Goal: Obtain resource: Obtain resource

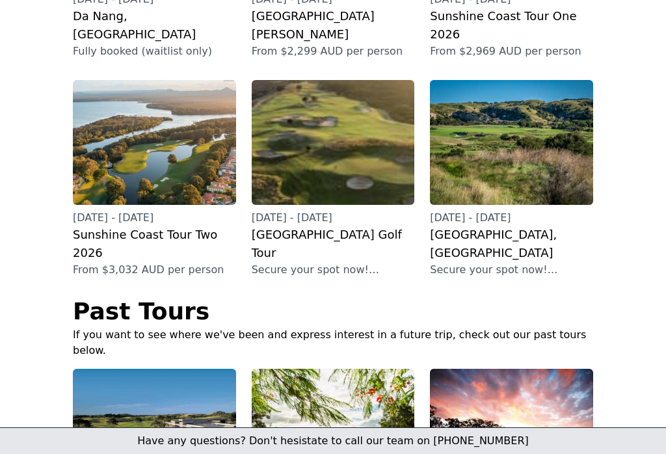
scroll to position [570, 0]
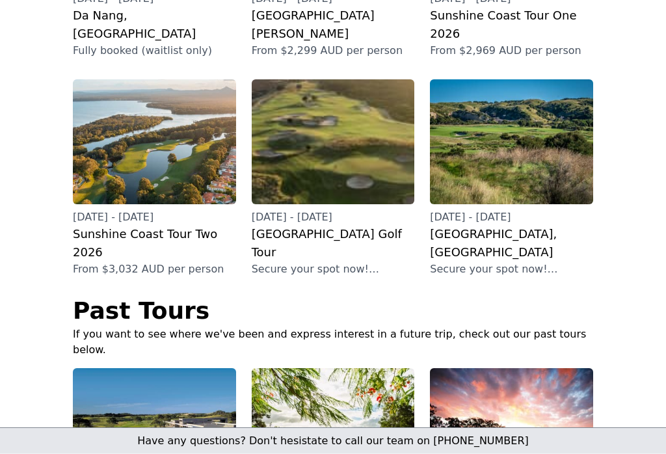
click at [533, 226] on h3 "[GEOGRAPHIC_DATA], [GEOGRAPHIC_DATA]" at bounding box center [511, 244] width 163 height 36
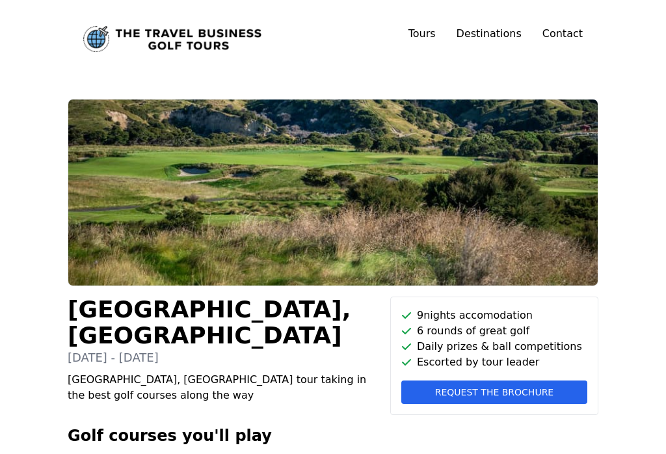
click at [490, 400] on button "Request the brochure" at bounding box center [494, 391] width 186 height 23
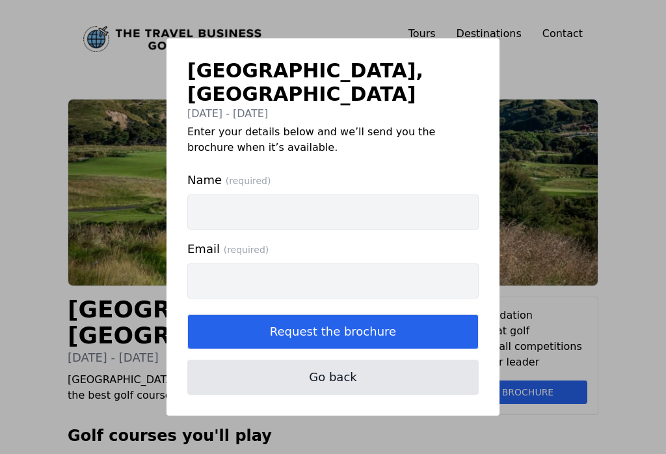
click at [270, 198] on input "Name (required)" at bounding box center [332, 211] width 291 height 35
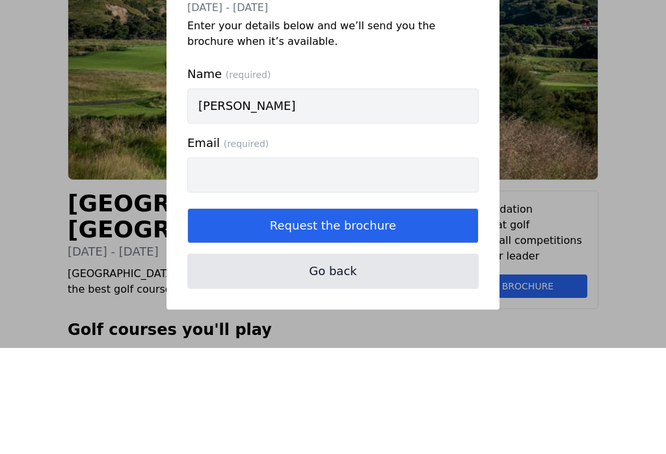
type input "[PERSON_NAME]"
click at [257, 263] on input "Email (required)" at bounding box center [332, 280] width 291 height 35
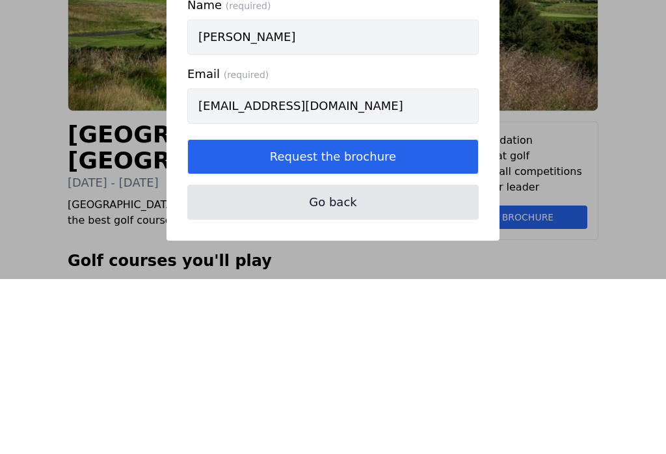
type input "[EMAIL_ADDRESS][DOMAIN_NAME]"
click at [328, 314] on button "Request the brochure" at bounding box center [332, 331] width 291 height 35
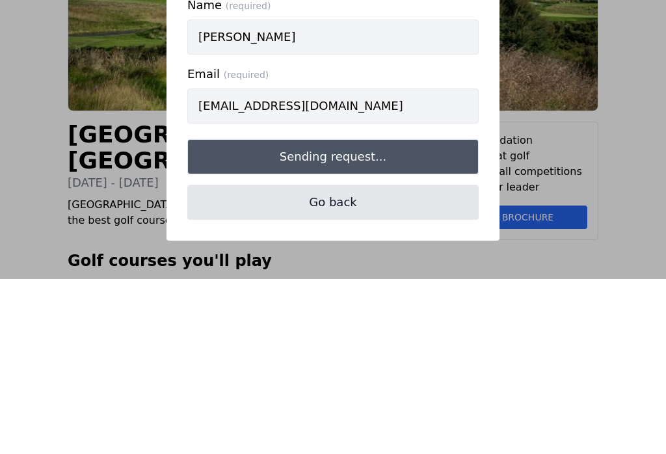
scroll to position [175, 0]
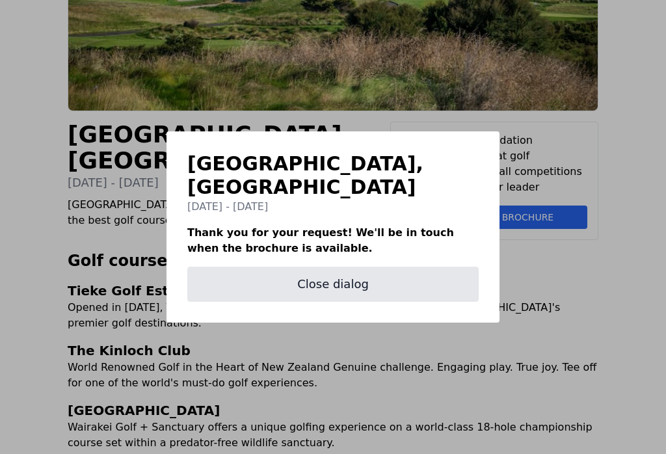
click at [330, 270] on button "Close dialog" at bounding box center [332, 283] width 291 height 35
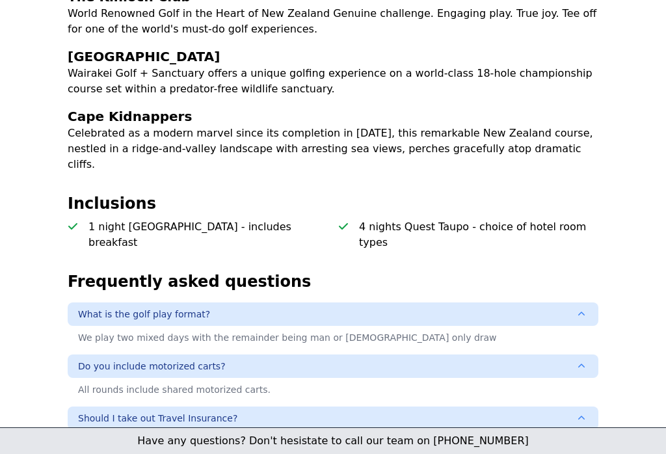
scroll to position [528, 0]
click at [424, 204] on div "[GEOGRAPHIC_DATA], [GEOGRAPHIC_DATA] [DATE] - [DATE] [GEOGRAPHIC_DATA], [GEOGRA…" at bounding box center [333, 116] width 582 height 1091
click at [424, 220] on p "4 nights Quest Taupo - choice of hotel room types" at bounding box center [478, 235] width 239 height 31
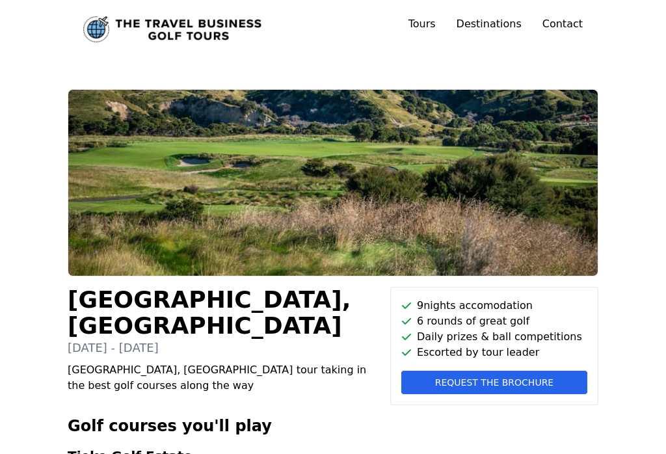
scroll to position [0, 0]
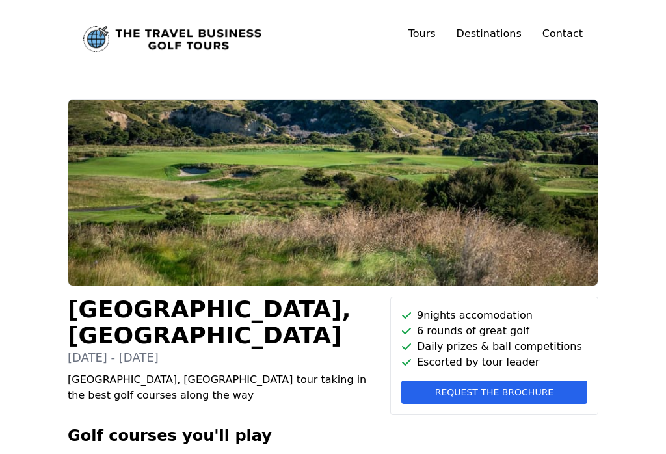
click at [429, 34] on link "Tours" at bounding box center [421, 33] width 27 height 12
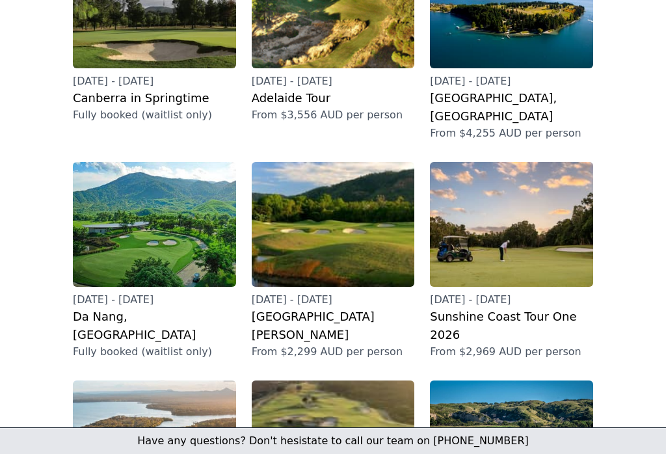
scroll to position [269, 0]
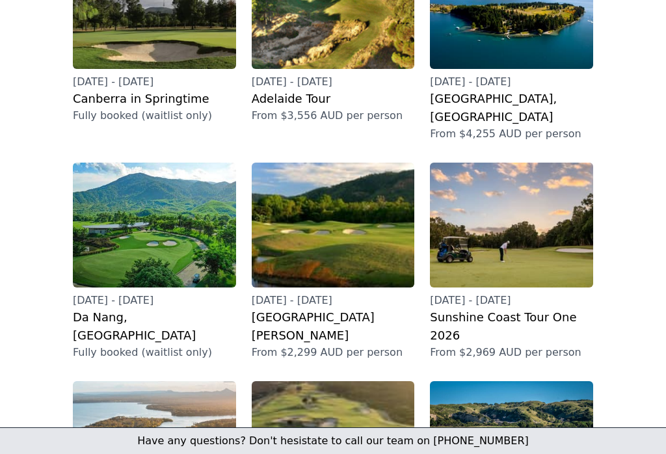
click at [522, 216] on img at bounding box center [511, 224] width 163 height 125
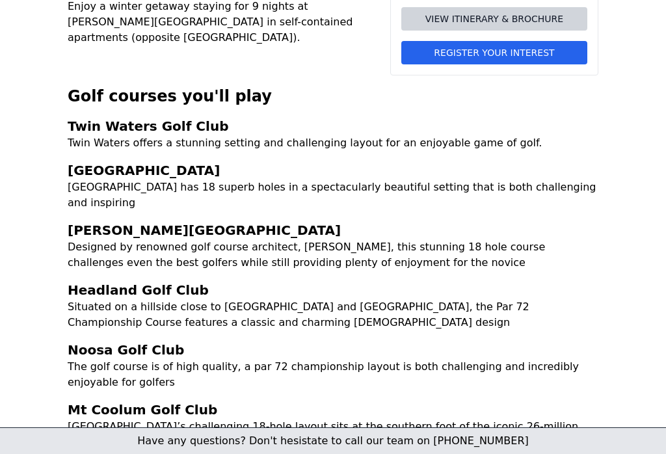
scroll to position [380, 0]
